Goal: Task Accomplishment & Management: Manage account settings

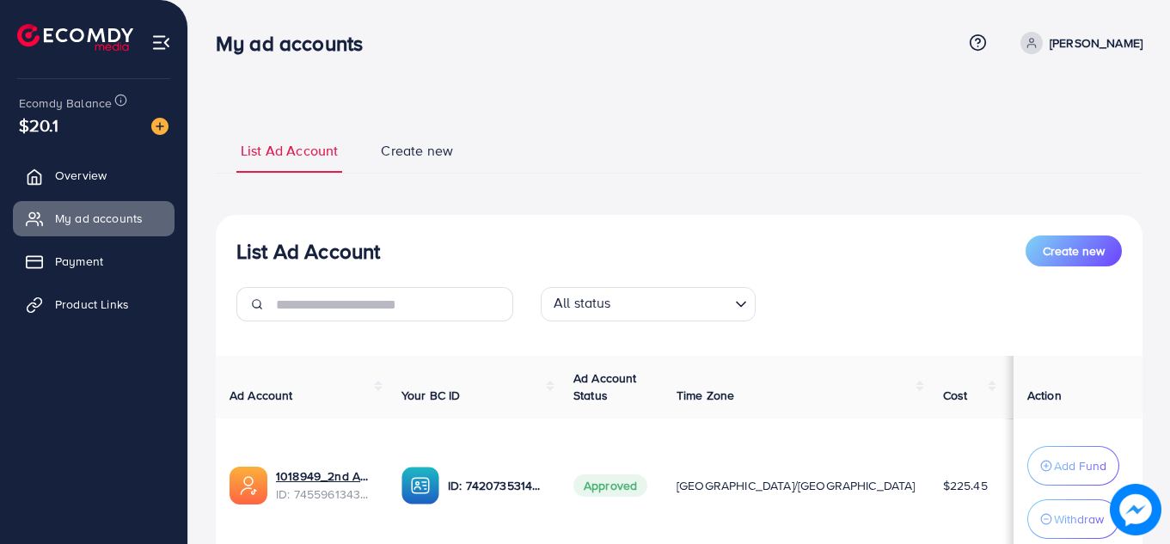
scroll to position [166, 0]
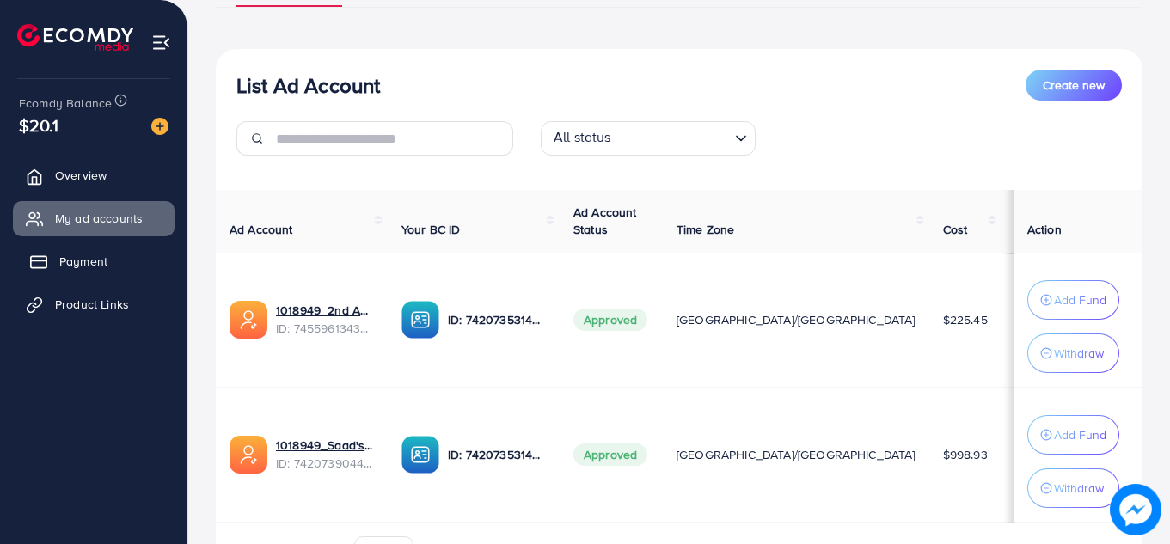
click at [74, 264] on span "Payment" at bounding box center [83, 261] width 48 height 17
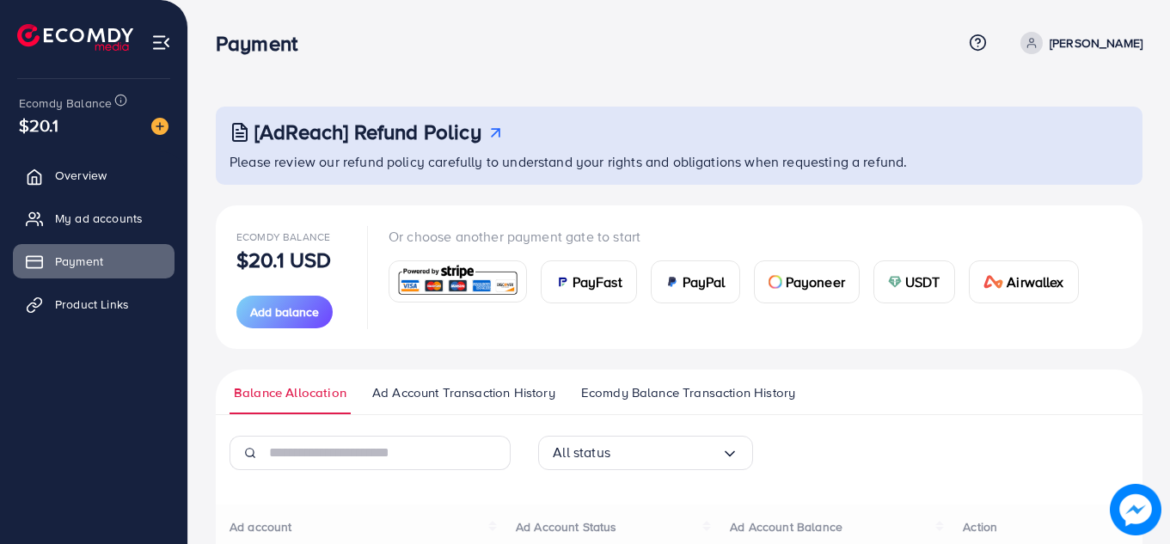
click at [71, 285] on ul "Overview My ad accounts Payment Product Links" at bounding box center [93, 245] width 187 height 189
drag, startPoint x: 71, startPoint y: 285, endPoint x: 73, endPoint y: 296, distance: 11.5
click at [73, 296] on ul "Overview My ad accounts Payment Product Links" at bounding box center [93, 245] width 187 height 189
click at [73, 296] on span "Product Links" at bounding box center [96, 304] width 74 height 17
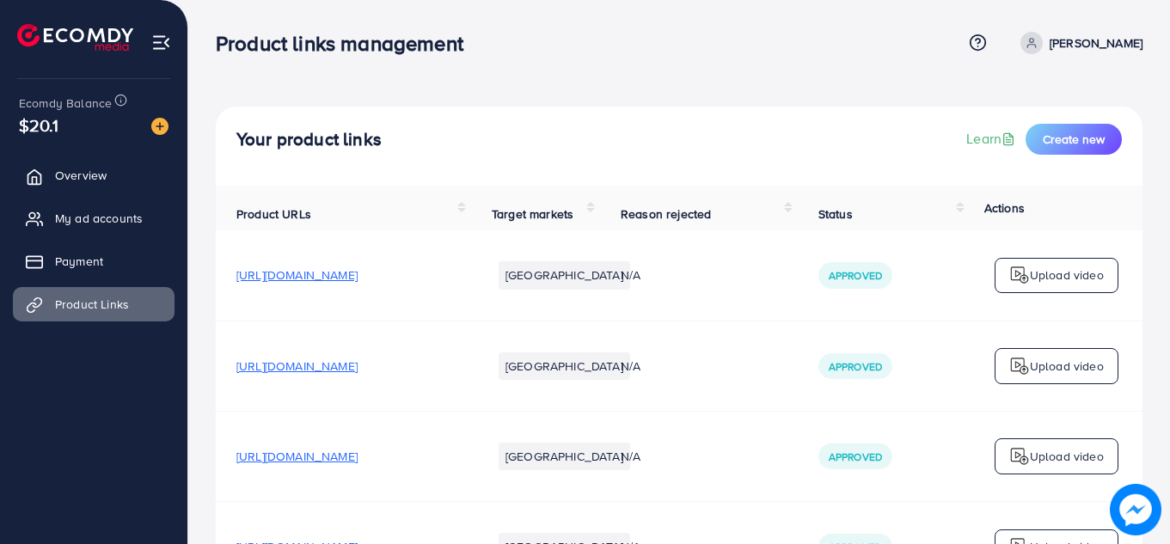
click at [261, 284] on span "[URL][DOMAIN_NAME]" at bounding box center [296, 275] width 121 height 17
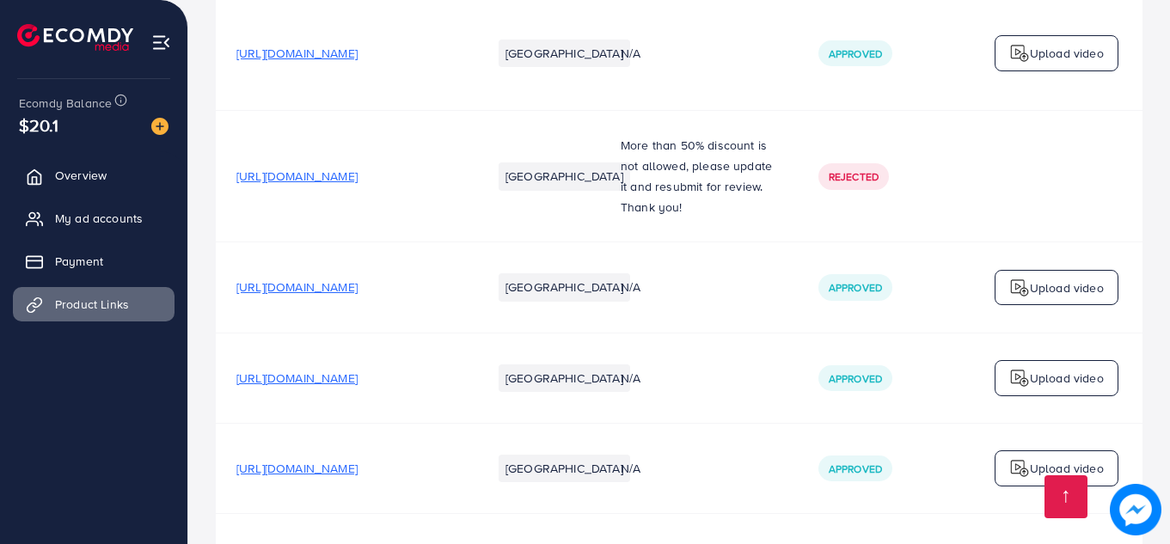
scroll to position [4910, 0]
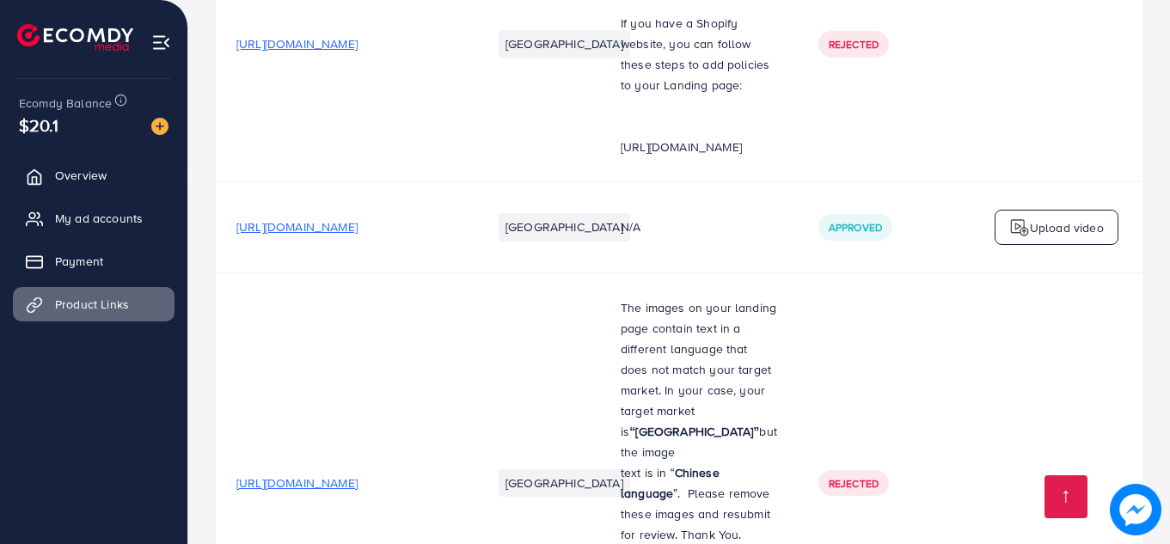
scroll to position [5740, 0]
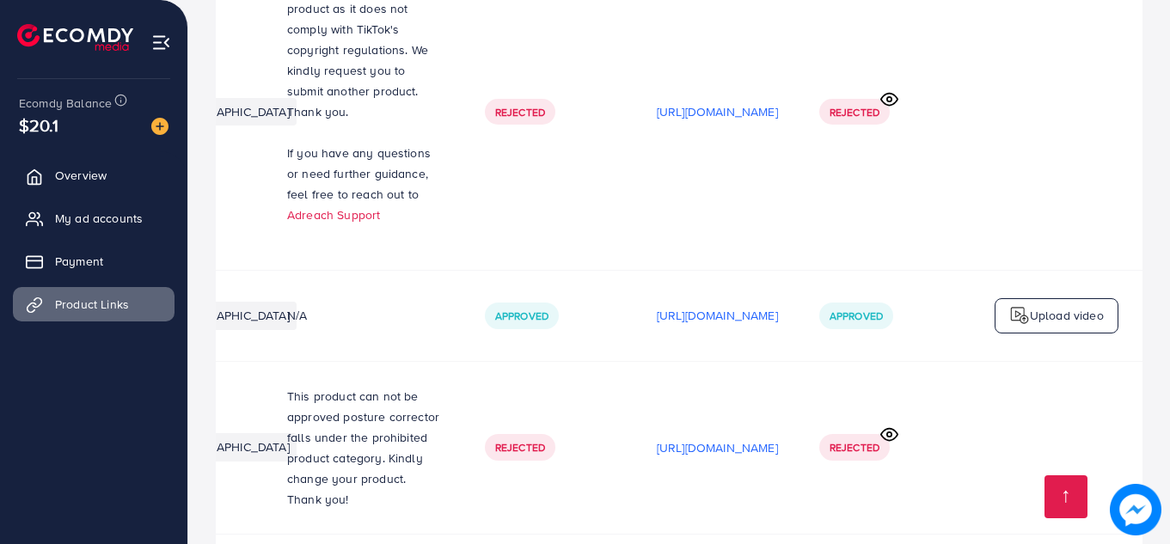
scroll to position [0, 521]
click at [75, 213] on span "My ad accounts" at bounding box center [103, 218] width 88 height 17
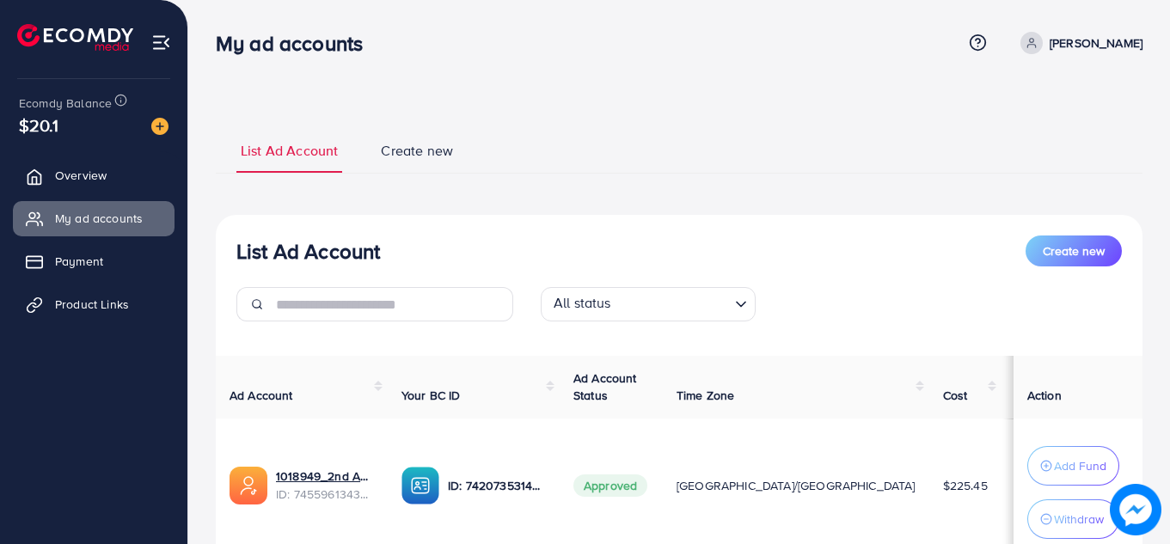
click at [413, 258] on div "List Ad Account Create new All status Loading..." at bounding box center [679, 286] width 927 height 100
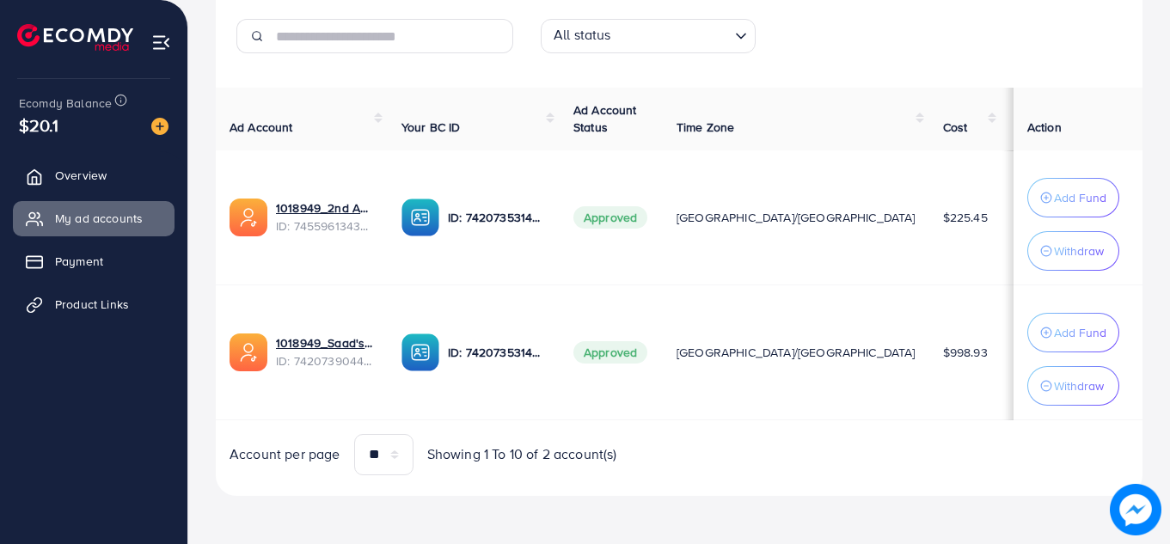
scroll to position [242, 0]
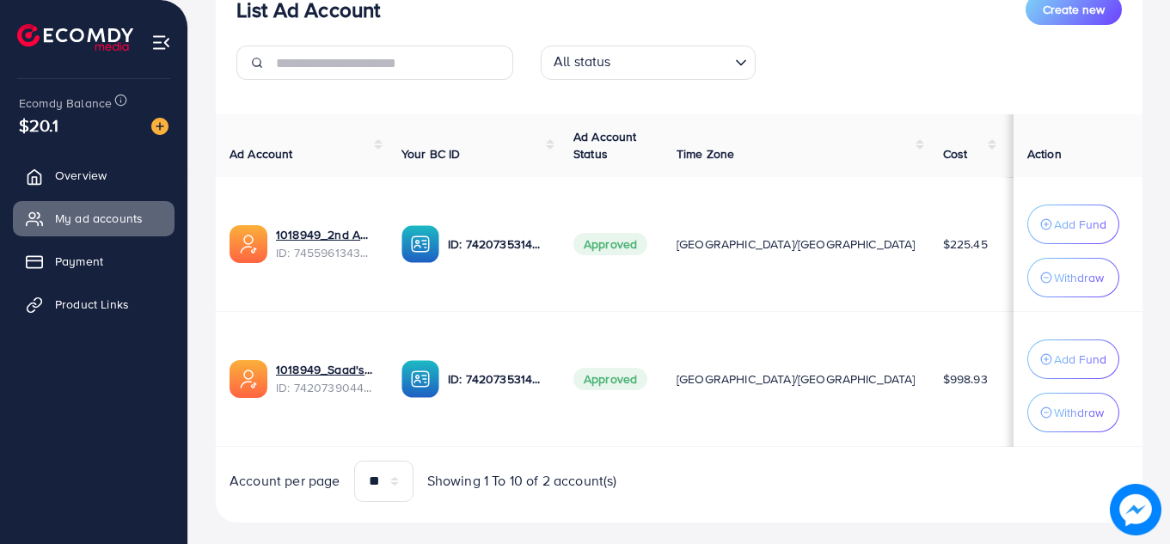
click at [943, 241] on span "$225.45" at bounding box center [965, 244] width 45 height 17
copy span "$225.45"
click at [943, 236] on span "$225.45" at bounding box center [965, 244] width 45 height 17
